Goal: Navigation & Orientation: Find specific page/section

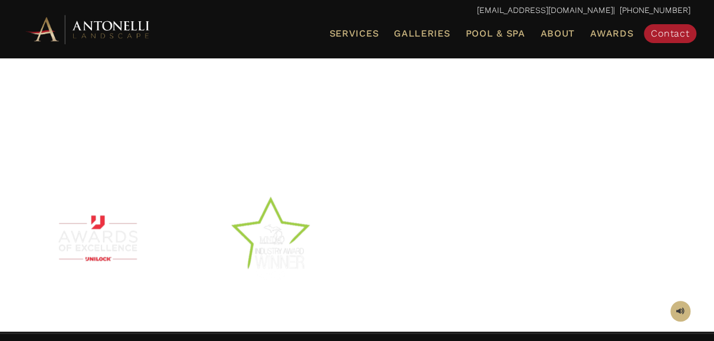
scroll to position [295, 0]
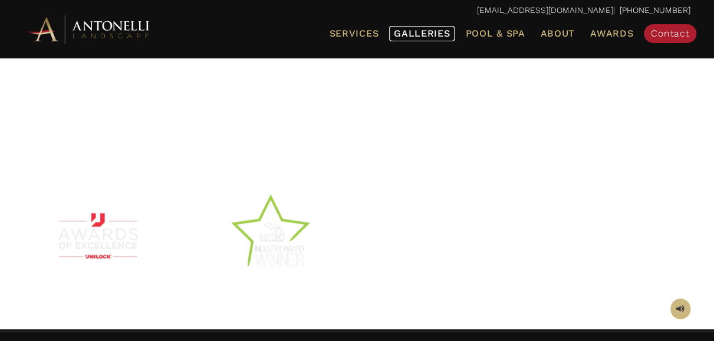
click at [409, 34] on span "Galleries" at bounding box center [422, 33] width 56 height 11
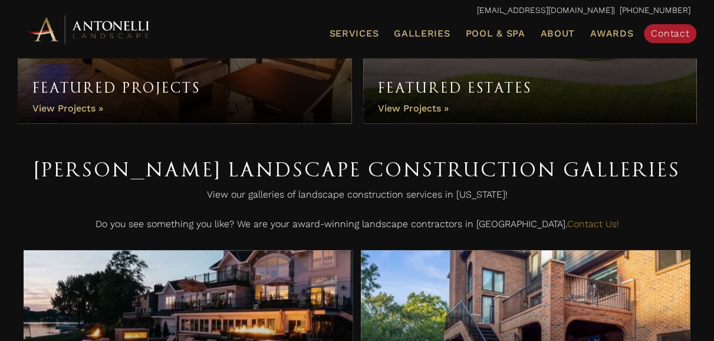
scroll to position [354, 0]
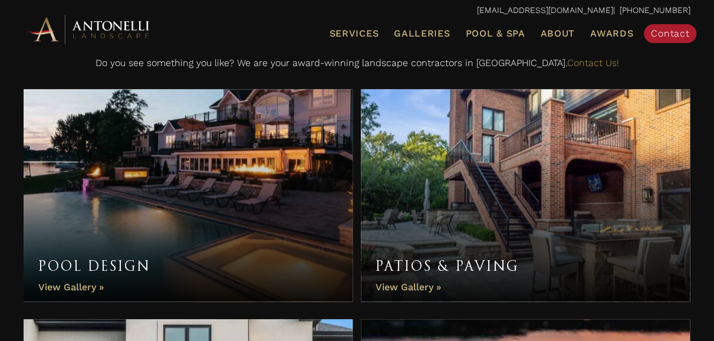
click at [434, 178] on link "Patios & Paving" at bounding box center [525, 195] width 329 height 212
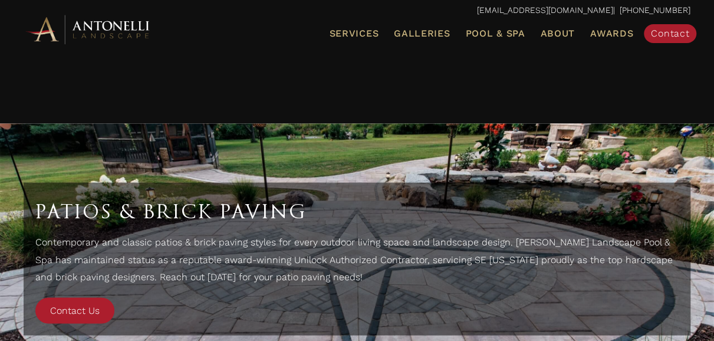
scroll to position [3049, 0]
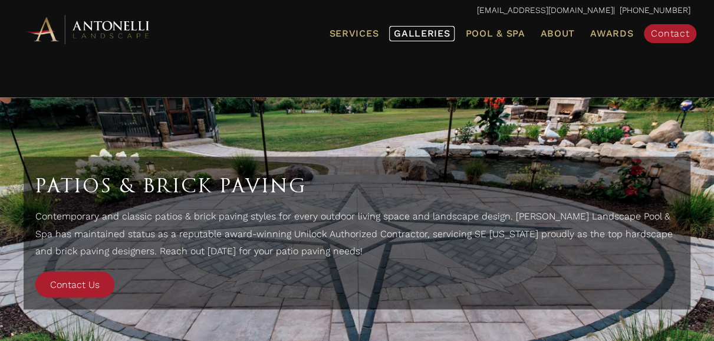
click at [433, 35] on span "Galleries" at bounding box center [422, 33] width 56 height 11
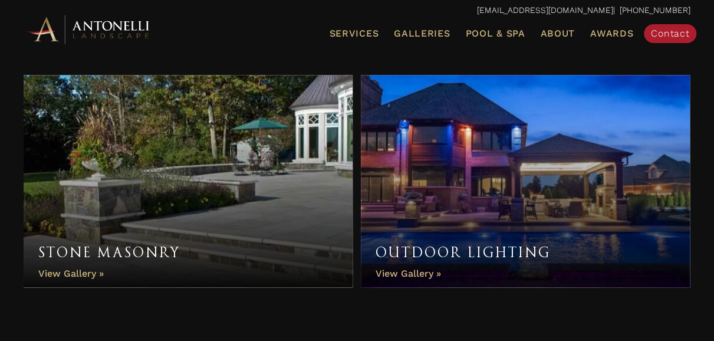
scroll to position [1061, 0]
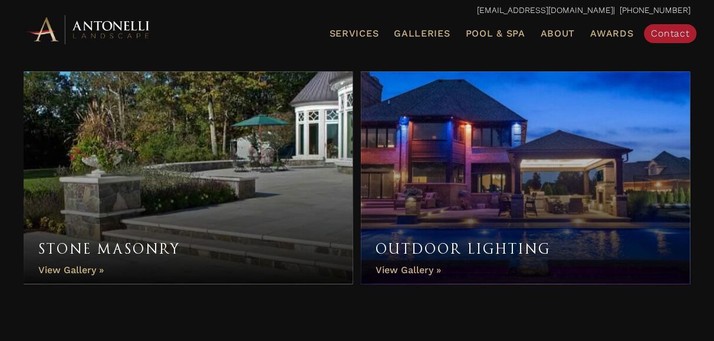
click at [229, 216] on link "Stone Masonry" at bounding box center [188, 177] width 329 height 212
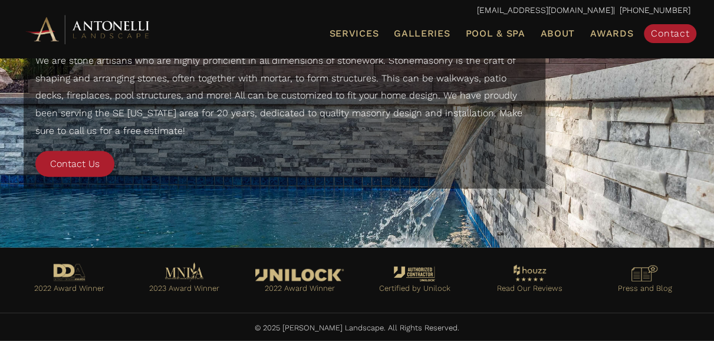
scroll to position [1443, 0]
